Goal: Browse casually

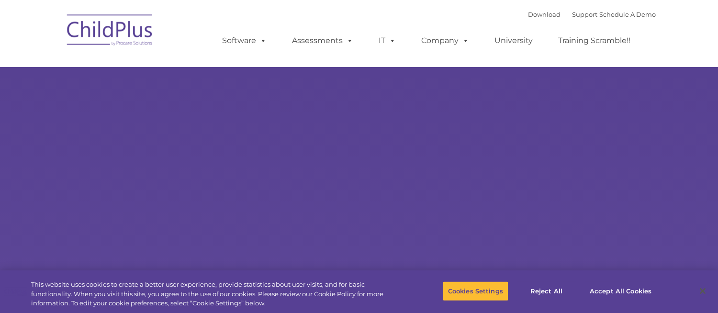
type input ""
select select "MEDIUM"
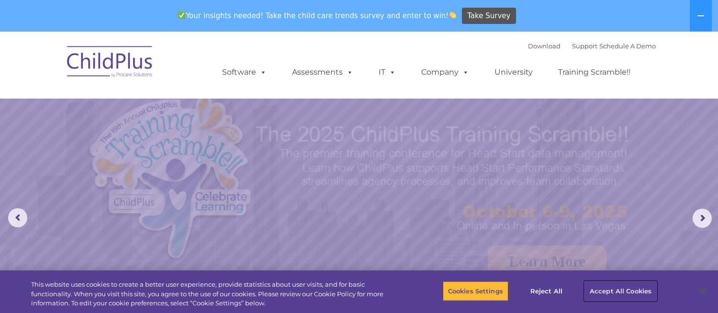
click at [609, 289] on button "Accept All Cookies" at bounding box center [620, 291] width 72 height 20
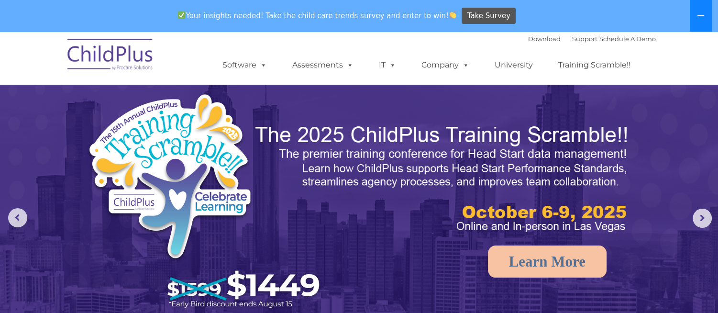
click at [701, 16] on icon at bounding box center [701, 15] width 7 height 1
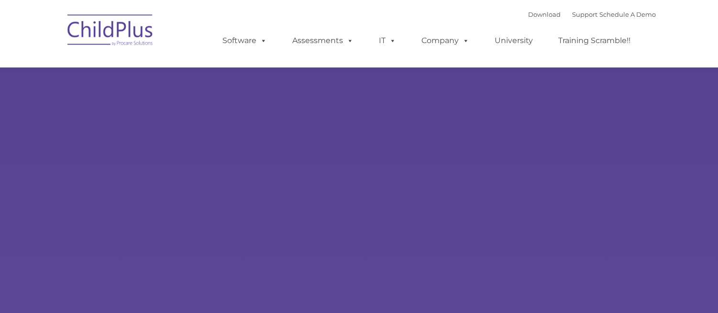
type input ""
select select "MEDIUM"
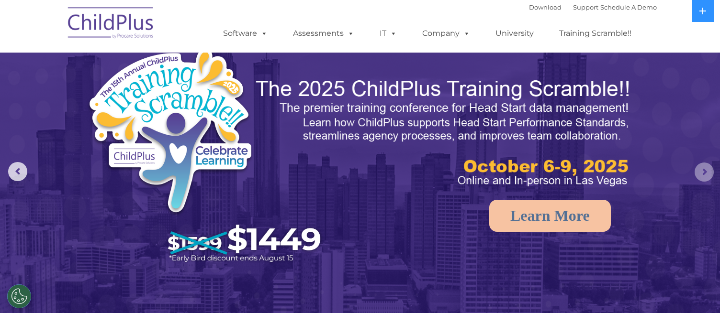
click at [702, 176] on rs-arrow at bounding box center [703, 172] width 19 height 19
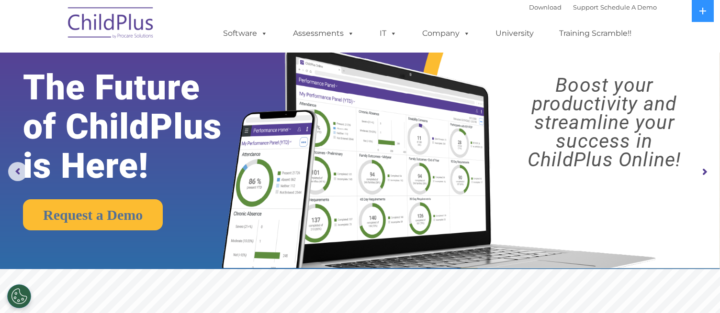
click at [702, 176] on rs-arrow at bounding box center [703, 172] width 19 height 19
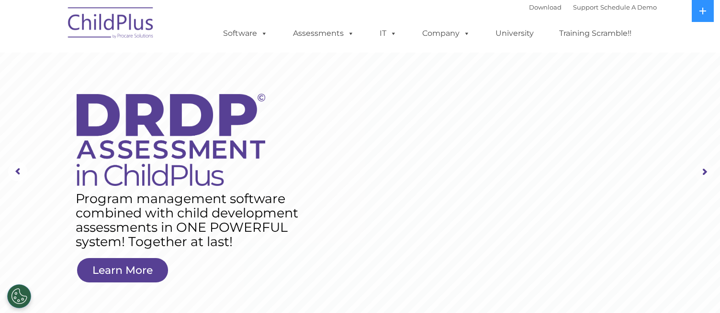
click at [702, 176] on rs-arrow at bounding box center [703, 172] width 19 height 19
